Goal: Task Accomplishment & Management: Complete application form

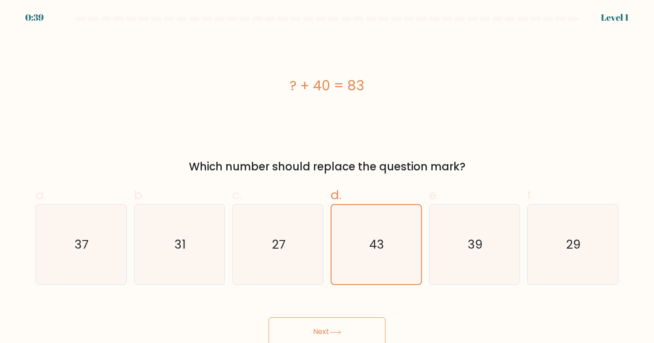
scroll to position [3, 0]
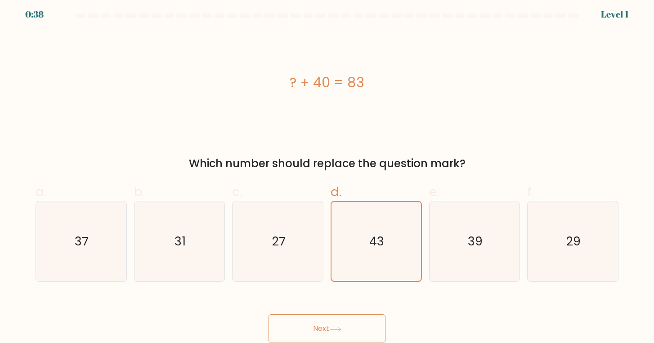
click at [323, 326] on button "Next" at bounding box center [327, 329] width 117 height 29
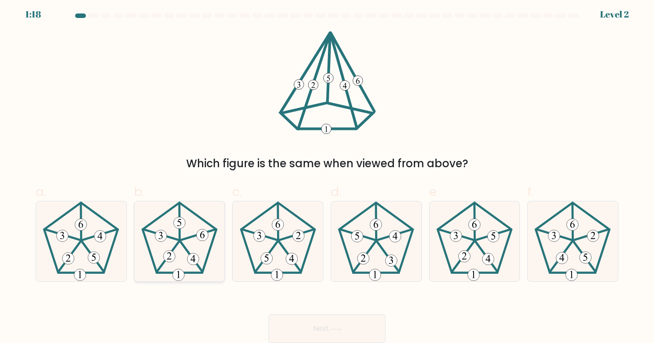
click at [187, 279] on icon at bounding box center [180, 242] width 80 height 80
click at [327, 175] on input "b." at bounding box center [327, 172] width 0 height 6
radio input "true"
click at [329, 335] on button "Next" at bounding box center [327, 329] width 117 height 29
click at [314, 318] on button "Next" at bounding box center [327, 329] width 117 height 29
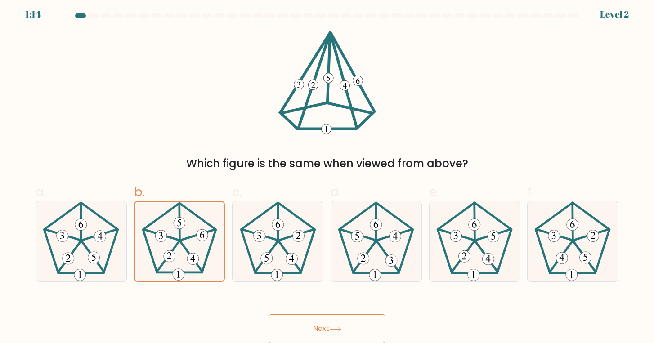
click at [314, 318] on button "Next" at bounding box center [327, 329] width 117 height 29
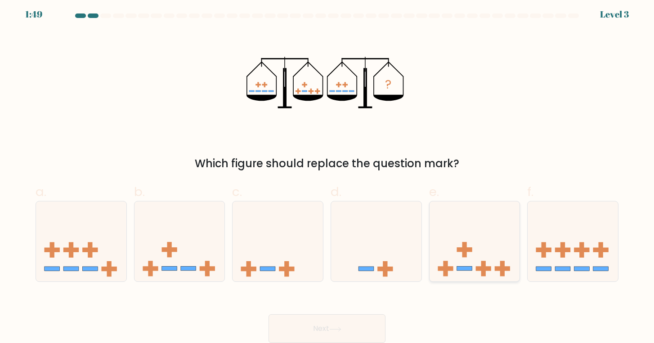
click at [474, 256] on icon at bounding box center [475, 241] width 90 height 75
click at [328, 175] on input "e." at bounding box center [327, 172] width 0 height 6
radio input "true"
click at [310, 337] on button "Next" at bounding box center [327, 329] width 117 height 29
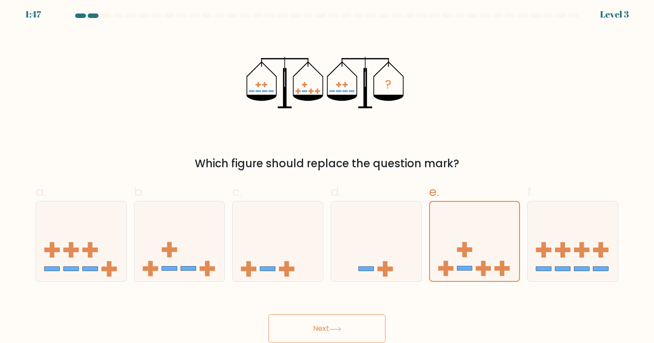
click at [310, 337] on button "Next" at bounding box center [327, 329] width 117 height 29
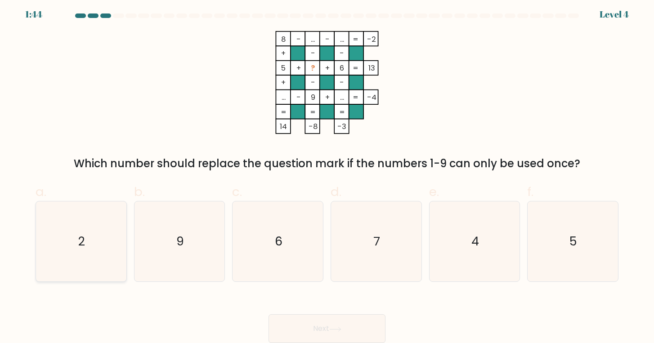
click at [101, 230] on icon "2" at bounding box center [81, 242] width 80 height 80
click at [327, 175] on input "a. 2" at bounding box center [327, 172] width 0 height 6
radio input "true"
click at [333, 325] on button "Next" at bounding box center [327, 329] width 117 height 29
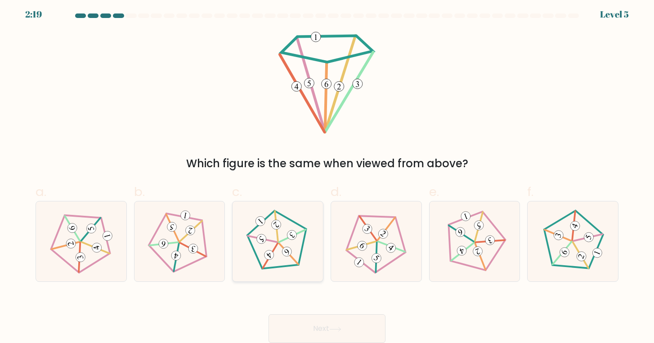
click at [295, 231] on 163 at bounding box center [292, 236] width 14 height 14
click at [327, 175] on input "c." at bounding box center [327, 172] width 0 height 6
radio input "true"
click at [299, 320] on button "Next" at bounding box center [327, 329] width 117 height 29
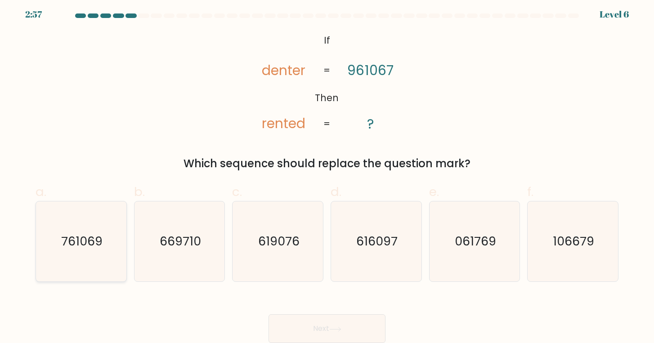
click at [73, 252] on icon "761069" at bounding box center [81, 242] width 80 height 80
click at [327, 175] on input "a. 761069" at bounding box center [327, 172] width 0 height 6
radio input "true"
click at [302, 328] on button "Next" at bounding box center [327, 329] width 117 height 29
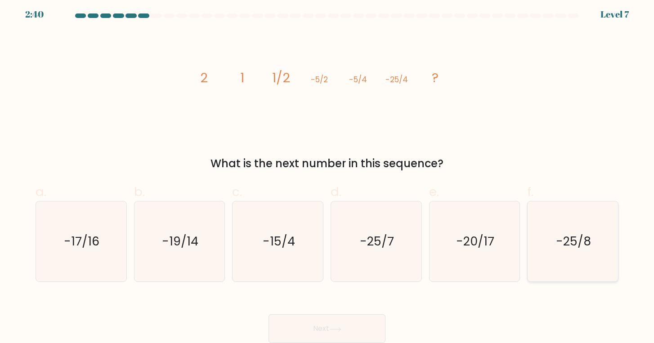
click at [583, 245] on text "-25/8" at bounding box center [573, 241] width 35 height 17
click at [328, 175] on input "f. -25/8" at bounding box center [327, 172] width 0 height 6
radio input "true"
click at [298, 335] on button "Next" at bounding box center [327, 329] width 117 height 29
click at [350, 331] on button "Next" at bounding box center [327, 329] width 117 height 29
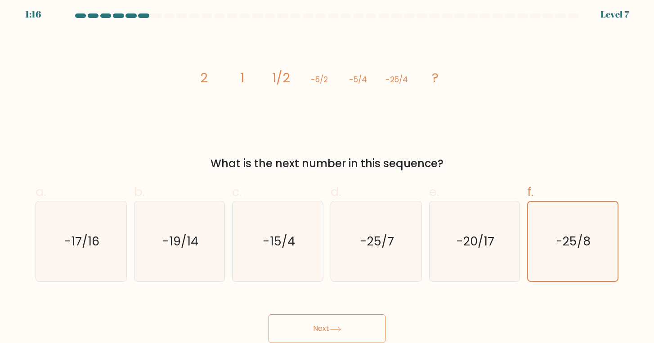
click at [350, 331] on button "Next" at bounding box center [327, 329] width 117 height 29
click at [562, 248] on text "-25/8" at bounding box center [574, 241] width 35 height 17
click at [328, 175] on input "f. -25/8" at bounding box center [327, 172] width 0 height 6
click at [562, 248] on text "-25/8" at bounding box center [574, 241] width 35 height 17
click at [328, 175] on input "f. -25/8" at bounding box center [327, 172] width 0 height 6
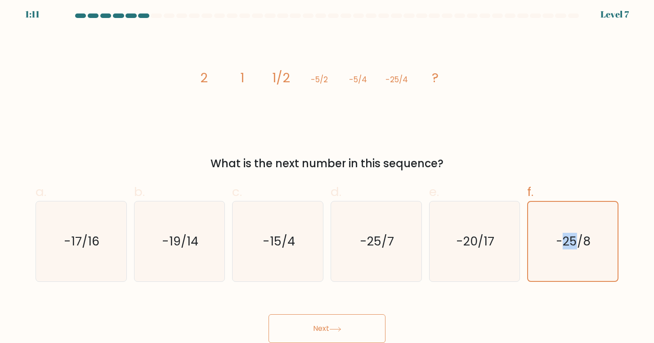
click at [349, 320] on button "Next" at bounding box center [327, 329] width 117 height 29
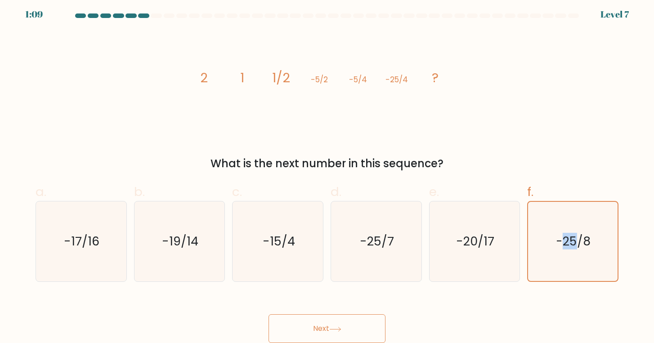
click at [349, 320] on button "Next" at bounding box center [327, 329] width 117 height 29
click at [475, 156] on div "What is the next number in this sequence?" at bounding box center [327, 164] width 572 height 16
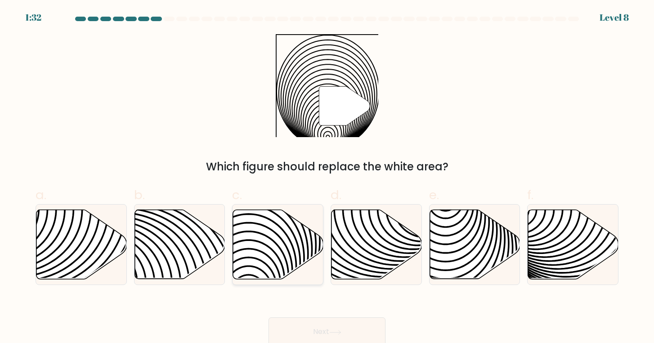
click at [272, 255] on icon at bounding box center [278, 244] width 90 height 69
click at [327, 178] on input "c." at bounding box center [327, 175] width 0 height 6
radio input "true"
click at [330, 333] on button "Next" at bounding box center [327, 332] width 117 height 29
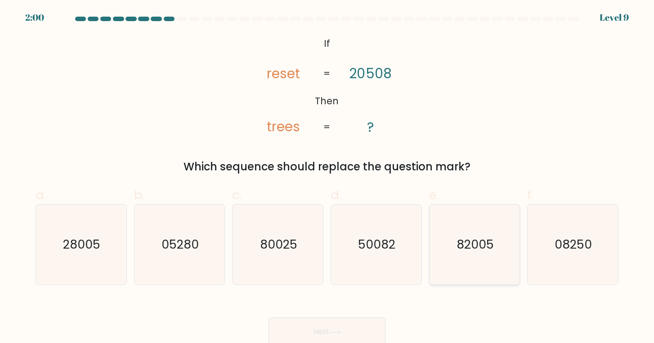
click at [487, 252] on text "82005" at bounding box center [475, 244] width 37 height 17
click at [328, 178] on input "e. 82005" at bounding box center [327, 175] width 0 height 6
radio input "true"
click at [358, 334] on button "Next" at bounding box center [327, 332] width 117 height 29
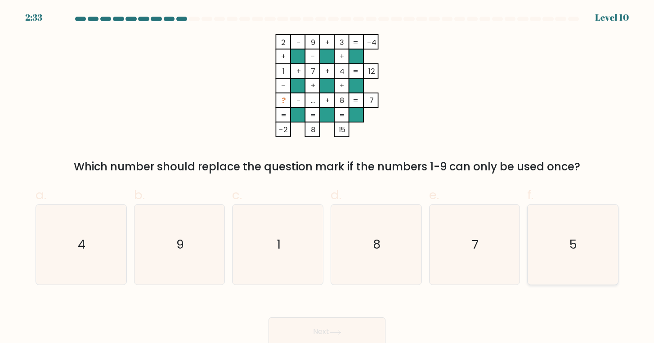
click at [572, 250] on text "5" at bounding box center [574, 244] width 8 height 17
click at [328, 178] on input "f. 5" at bounding box center [327, 175] width 0 height 6
radio input "true"
click at [368, 324] on button "Next" at bounding box center [327, 332] width 117 height 29
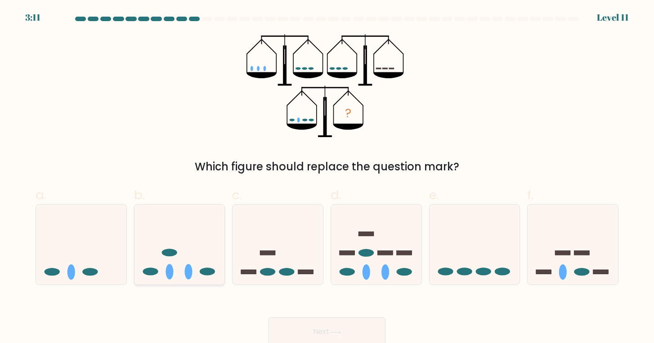
click at [185, 273] on ellipse at bounding box center [189, 272] width 8 height 15
click at [327, 178] on input "b." at bounding box center [327, 175] width 0 height 6
radio input "true"
click at [473, 263] on icon at bounding box center [475, 244] width 90 height 75
click at [328, 178] on input "e." at bounding box center [327, 175] width 0 height 6
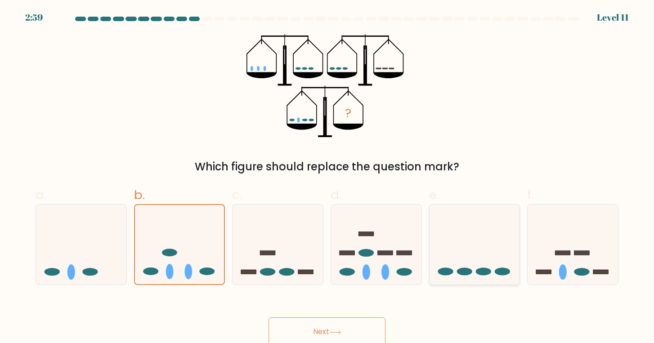
radio input "true"
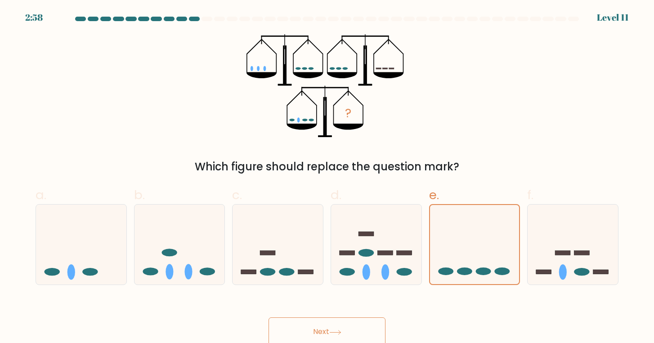
click at [320, 331] on button "Next" at bounding box center [327, 332] width 117 height 29
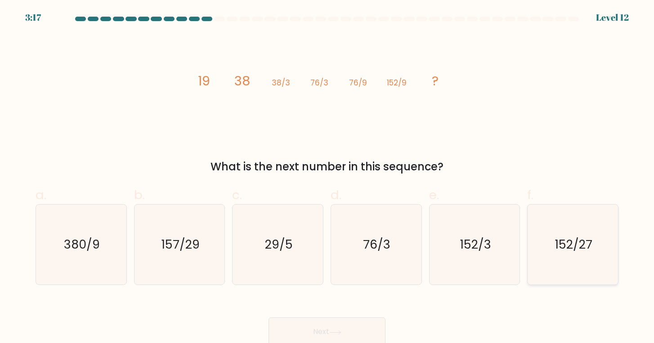
click at [555, 264] on icon "152/27" at bounding box center [573, 245] width 80 height 80
click at [328, 178] on input "f. 152/27" at bounding box center [327, 175] width 0 height 6
radio input "true"
click at [322, 325] on button "Next" at bounding box center [327, 332] width 117 height 29
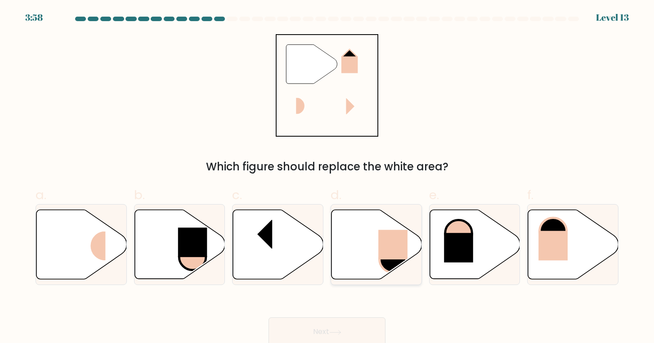
scroll to position [3, 0]
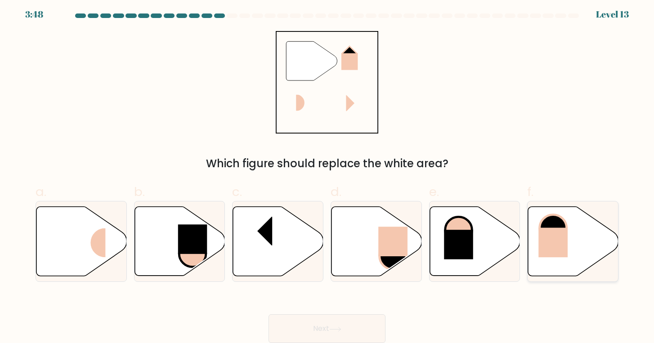
click at [564, 242] on rect at bounding box center [553, 243] width 29 height 30
click at [328, 175] on input "f." at bounding box center [327, 172] width 0 height 6
radio input "true"
click at [316, 332] on button "Next" at bounding box center [327, 329] width 117 height 29
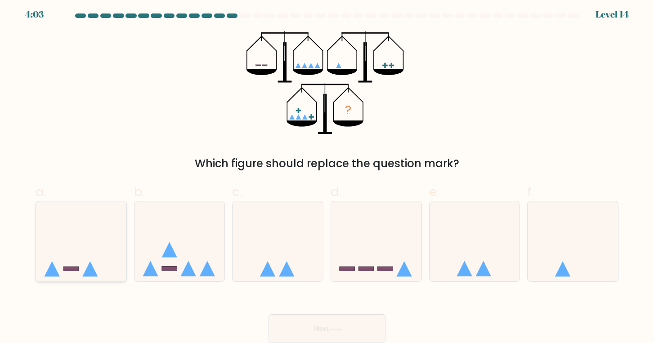
click at [55, 269] on icon at bounding box center [51, 268] width 15 height 15
click at [327, 175] on input "a." at bounding box center [327, 172] width 0 height 6
radio input "true"
click at [331, 322] on button "Next" at bounding box center [327, 329] width 117 height 29
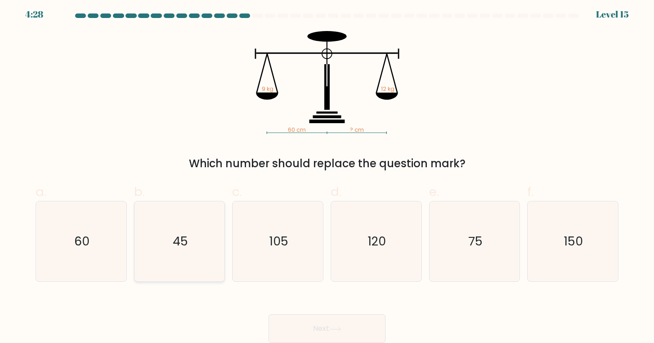
click at [190, 238] on icon "45" at bounding box center [180, 242] width 80 height 80
click at [327, 175] on input "b. 45" at bounding box center [327, 172] width 0 height 6
radio input "true"
click at [365, 329] on button "Next" at bounding box center [327, 329] width 117 height 29
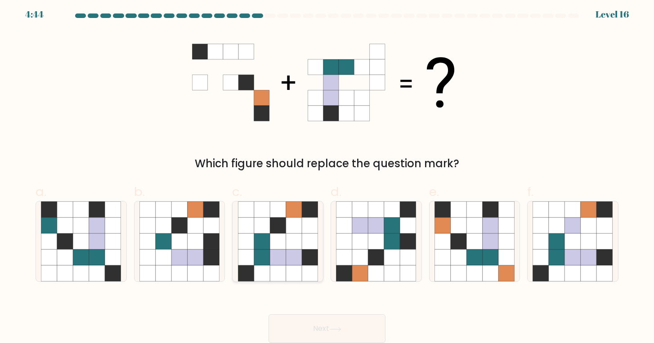
click at [268, 241] on icon at bounding box center [262, 242] width 16 height 16
click at [327, 175] on input "c." at bounding box center [327, 172] width 0 height 6
radio input "true"
click at [296, 325] on button "Next" at bounding box center [327, 329] width 117 height 29
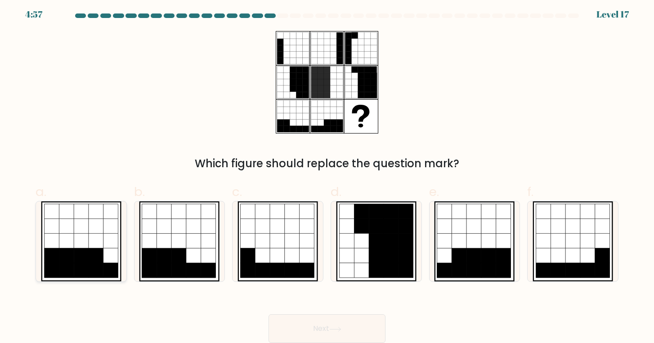
click at [74, 239] on icon at bounding box center [81, 241] width 15 height 15
click at [327, 175] on input "a." at bounding box center [327, 172] width 0 height 6
radio input "true"
click at [339, 327] on icon at bounding box center [335, 329] width 12 height 5
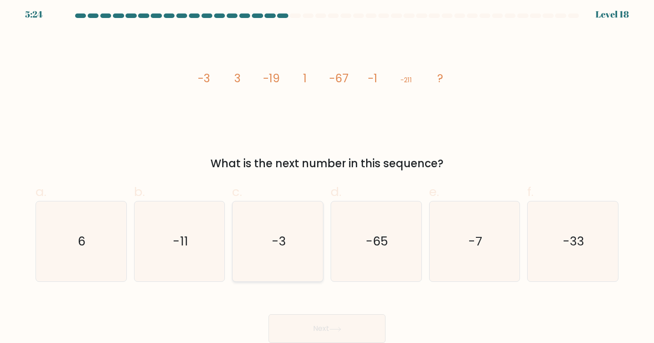
click at [254, 224] on icon "-3" at bounding box center [278, 242] width 80 height 80
click at [327, 175] on input "c. -3" at bounding box center [327, 172] width 0 height 6
radio input "true"
click at [316, 330] on button "Next" at bounding box center [327, 329] width 117 height 29
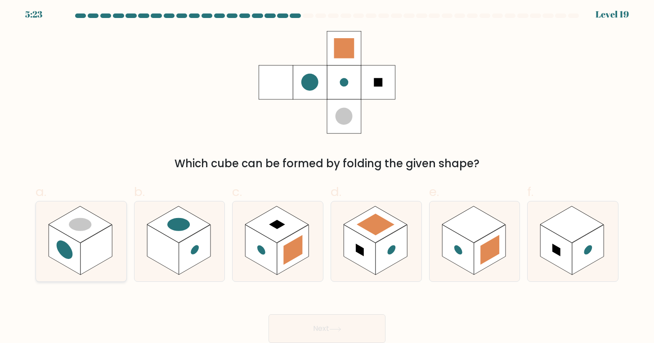
click at [83, 244] on rect at bounding box center [97, 250] width 32 height 50
click at [327, 175] on input "a." at bounding box center [327, 172] width 0 height 6
radio input "true"
click at [322, 323] on button "Next" at bounding box center [327, 329] width 117 height 29
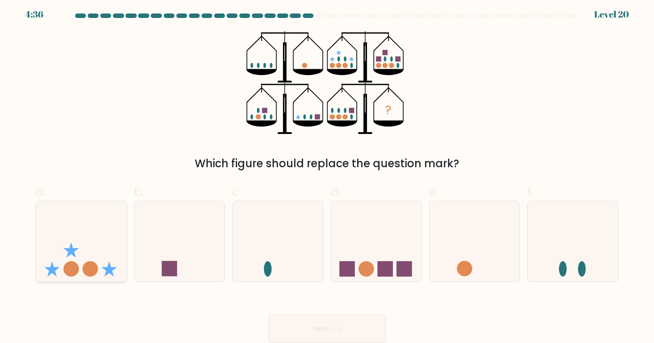
click at [78, 237] on icon at bounding box center [81, 241] width 90 height 75
click at [327, 175] on input "a." at bounding box center [327, 172] width 0 height 6
radio input "true"
click at [396, 230] on icon at bounding box center [376, 241] width 90 height 75
click at [328, 175] on input "d." at bounding box center [327, 172] width 0 height 6
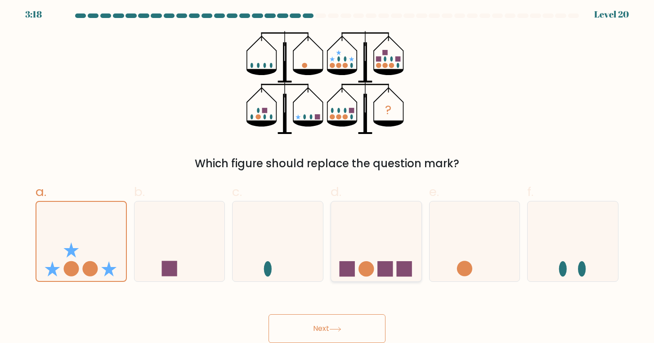
radio input "true"
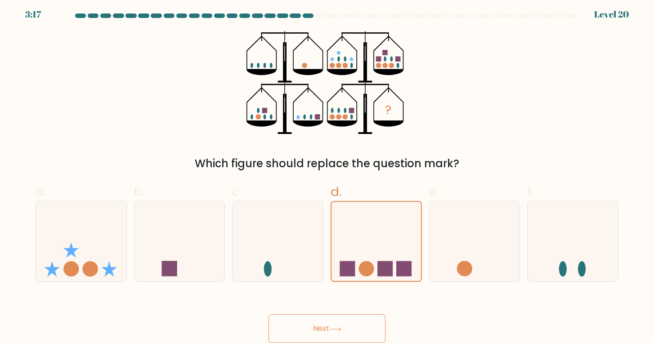
click at [343, 332] on button "Next" at bounding box center [327, 329] width 117 height 29
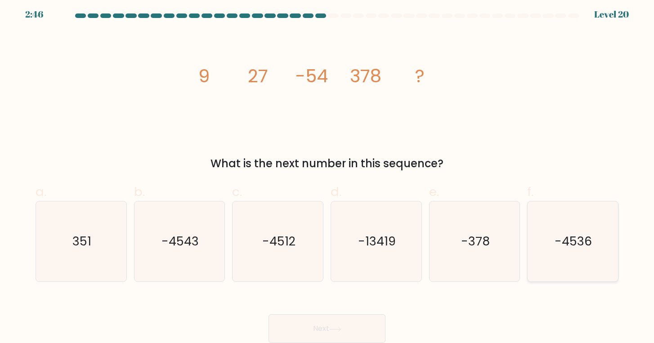
click at [563, 253] on icon "-4536" at bounding box center [573, 242] width 80 height 80
click at [328, 175] on input "f. -4536" at bounding box center [327, 172] width 0 height 6
radio input "true"
click at [344, 327] on button "Next" at bounding box center [327, 329] width 117 height 29
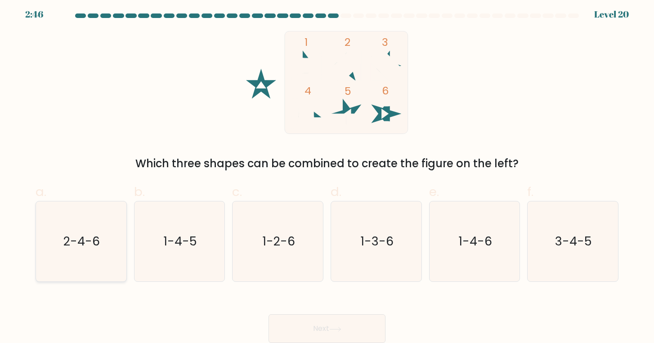
click at [92, 250] on icon "2-4-6" at bounding box center [81, 242] width 80 height 80
click at [327, 175] on input "a. 2-4-6" at bounding box center [327, 172] width 0 height 6
radio input "true"
click at [308, 321] on button "Next" at bounding box center [327, 329] width 117 height 29
